Goal: Information Seeking & Learning: Find contact information

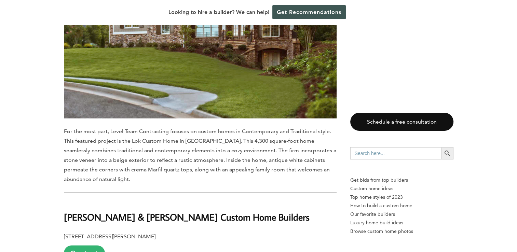
scroll to position [1702, 0]
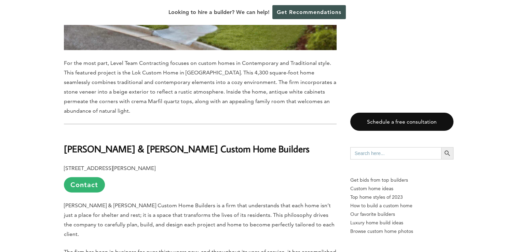
click at [93, 202] on span "[PERSON_NAME] & [PERSON_NAME] Custom Home Builders is a firm that understands t…" at bounding box center [199, 219] width 270 height 35
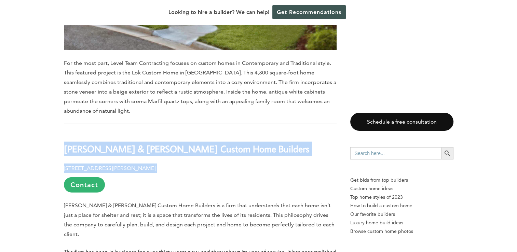
drag, startPoint x: 156, startPoint y: 125, endPoint x: 62, endPoint y: 99, distance: 97.1
click at [62, 99] on div "Last updated on [DATE] 02:47 pm Situated in [GEOGRAPHIC_DATA] is the eighth-big…" at bounding box center [258, 147] width 411 height 2969
drag, startPoint x: 62, startPoint y: 99, endPoint x: 71, endPoint y: 106, distance: 10.9
copy div "Smith & Kennedy Custom Home Builders 8650 Parker Pl, Roswell, GA 30076"
click at [131, 133] on h2 "[PERSON_NAME] & [PERSON_NAME] Custom Home Builders" at bounding box center [200, 145] width 273 height 24
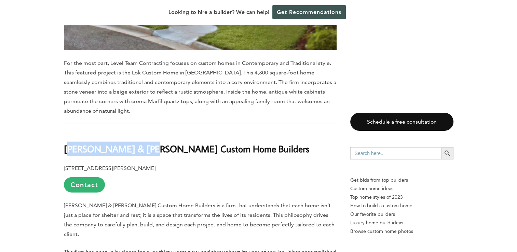
drag, startPoint x: 66, startPoint y: 105, endPoint x: 148, endPoint y: 104, distance: 82.0
click at [148, 143] on b "[PERSON_NAME] & [PERSON_NAME] Custom Home Builders" at bounding box center [187, 149] width 246 height 12
drag, startPoint x: 148, startPoint y: 104, endPoint x: 113, endPoint y: 103, distance: 34.8
click at [113, 143] on b "[PERSON_NAME] & [PERSON_NAME] Custom Home Builders" at bounding box center [187, 149] width 246 height 12
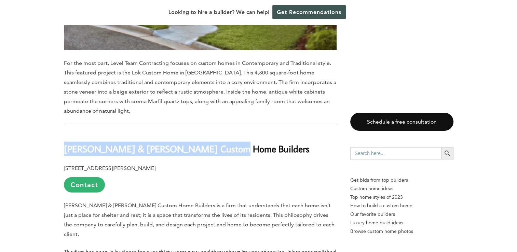
drag, startPoint x: 68, startPoint y: 104, endPoint x: 226, endPoint y: 104, distance: 157.8
click at [226, 104] on div "Last updated on May 24th, 2024 at 02:47 pm Situated in Fulton County is the eig…" at bounding box center [258, 147] width 411 height 2969
copy b "[PERSON_NAME] & [PERSON_NAME] Custom Home Builders"
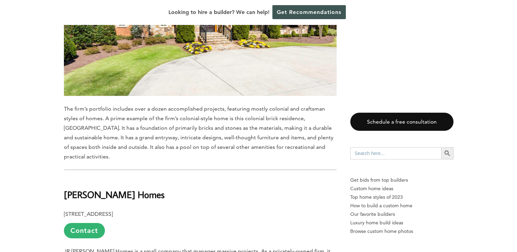
scroll to position [2112, 0]
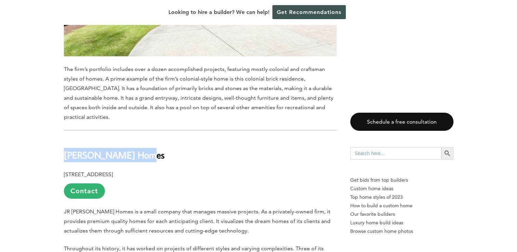
drag, startPoint x: 64, startPoint y: 91, endPoint x: 142, endPoint y: 91, distance: 78.2
click at [142, 149] on b "[PERSON_NAME] Homes" at bounding box center [114, 155] width 101 height 12
drag, startPoint x: 142, startPoint y: 91, endPoint x: 131, endPoint y: 91, distance: 10.6
copy b "[PERSON_NAME] Homes"
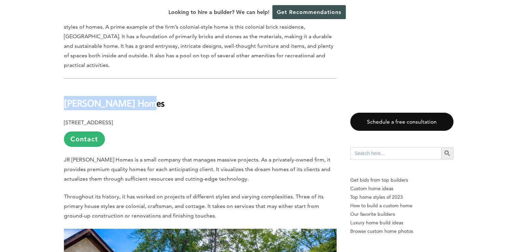
scroll to position [2146, 0]
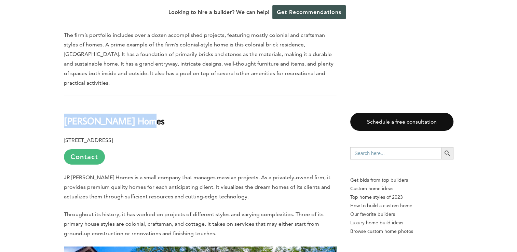
click at [95, 149] on link "Contact" at bounding box center [84, 156] width 41 height 15
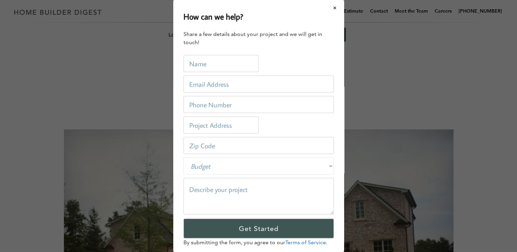
scroll to position [0, 0]
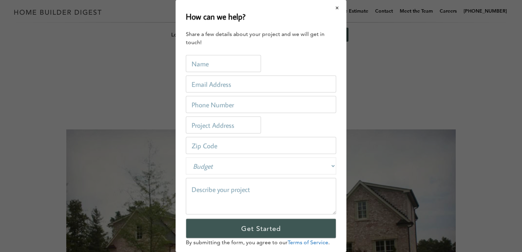
click at [334, 8] on button "Close modal" at bounding box center [337, 8] width 18 height 14
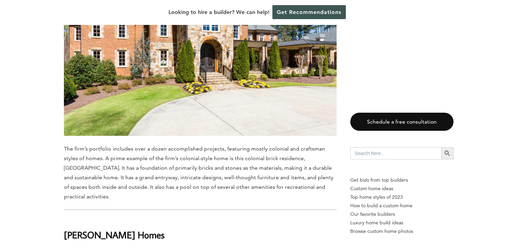
scroll to position [1947, 0]
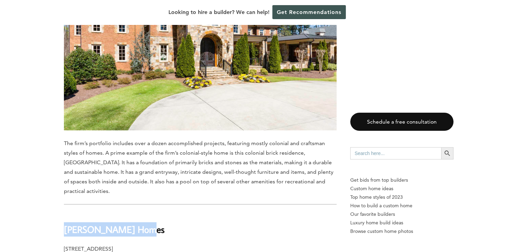
drag, startPoint x: 77, startPoint y: 160, endPoint x: 142, endPoint y: 156, distance: 65.7
drag, startPoint x: 142, startPoint y: 156, endPoint x: 126, endPoint y: 162, distance: 17.2
copy b "[PERSON_NAME] Homes"
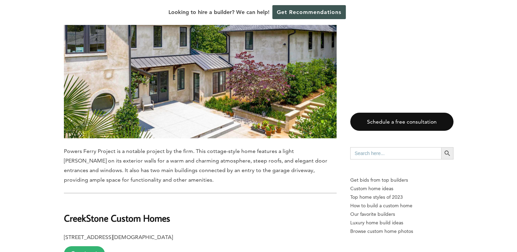
scroll to position [2356, 0]
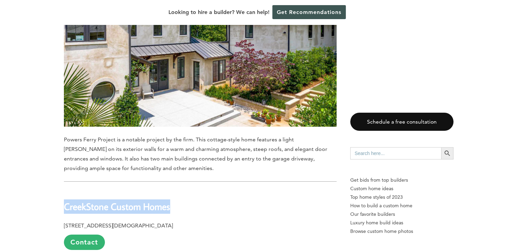
drag, startPoint x: 65, startPoint y: 147, endPoint x: 172, endPoint y: 144, distance: 107.9
click at [172, 190] on h2 "CreekStone Custom Homes" at bounding box center [200, 202] width 273 height 24
drag, startPoint x: 172, startPoint y: 144, endPoint x: 163, endPoint y: 144, distance: 9.6
copy b "CreekStone Custom Homes"
click at [82, 235] on link "Contact" at bounding box center [84, 242] width 41 height 15
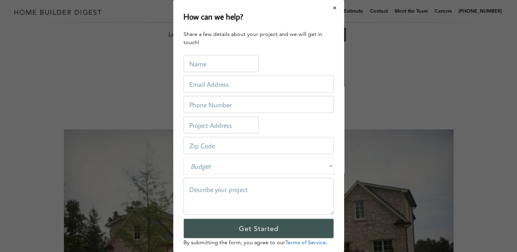
scroll to position [0, 0]
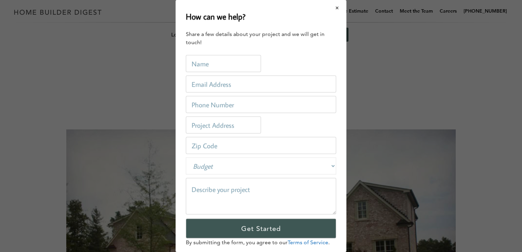
click at [336, 10] on button "Close modal" at bounding box center [337, 8] width 18 height 14
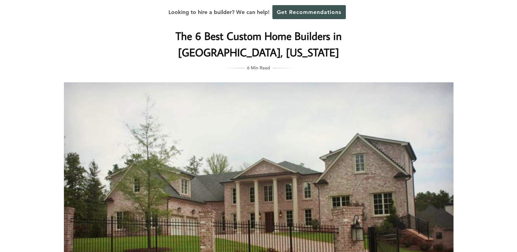
scroll to position [34, 0]
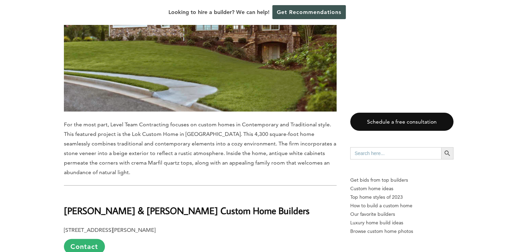
scroll to position [1481, 0]
